Goal: Task Accomplishment & Management: Use online tool/utility

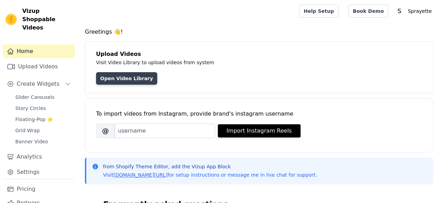
click at [130, 74] on link "Open Video Library" at bounding box center [126, 78] width 61 height 13
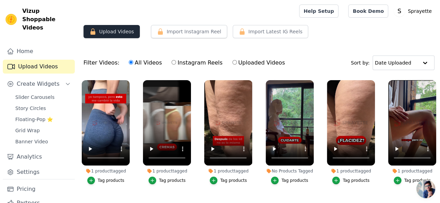
click at [95, 28] on icon "button" at bounding box center [92, 31] width 7 height 7
click at [113, 31] on button "Upload Videos" at bounding box center [111, 31] width 56 height 13
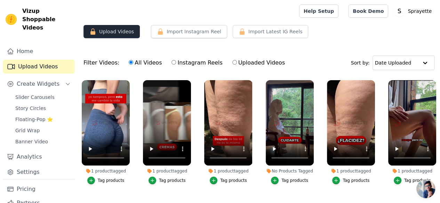
click at [113, 31] on button "Upload Videos" at bounding box center [111, 31] width 56 height 13
